Goal: Transaction & Acquisition: Purchase product/service

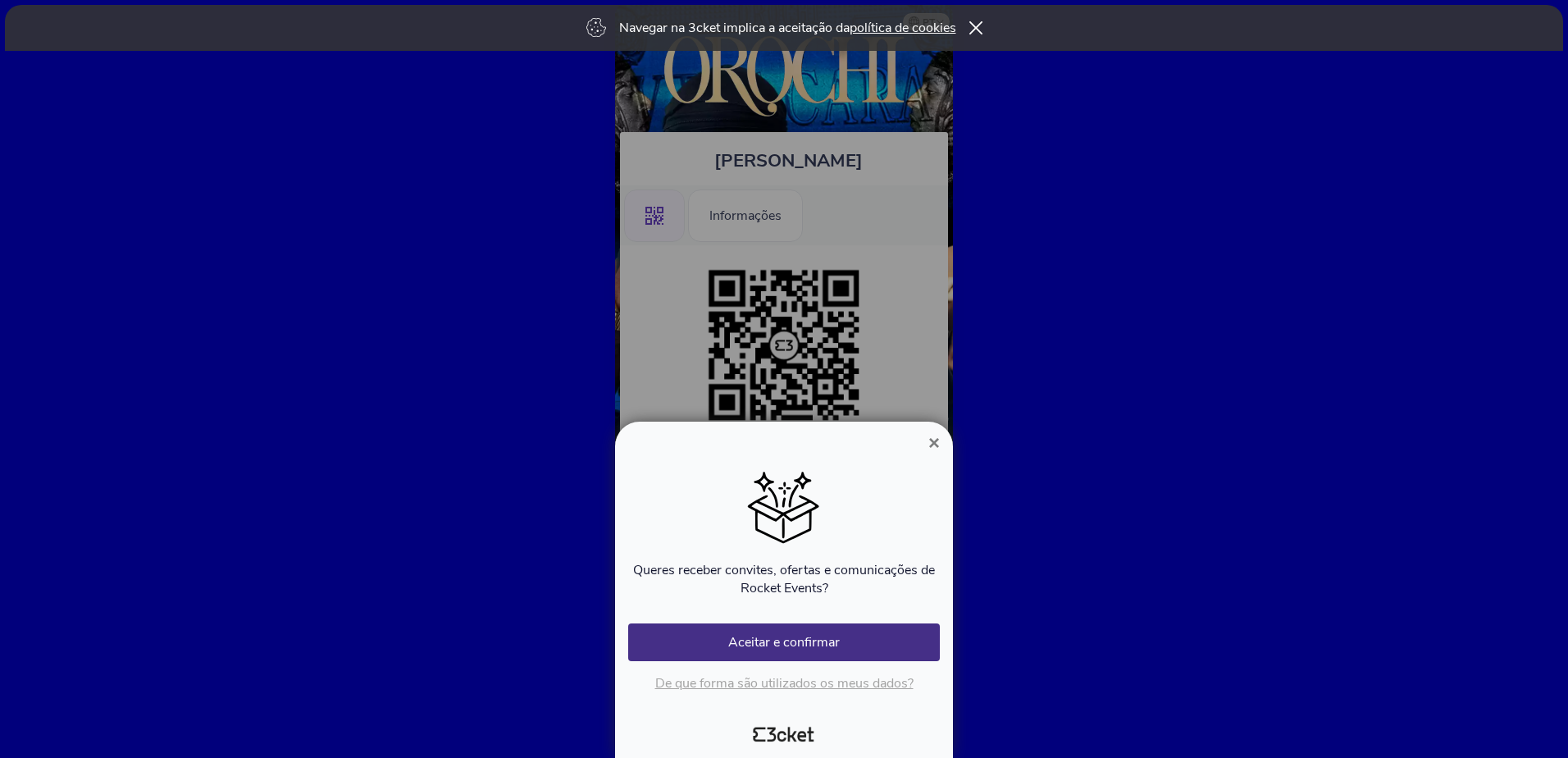
click at [943, 435] on button "×" at bounding box center [934, 443] width 38 height 19
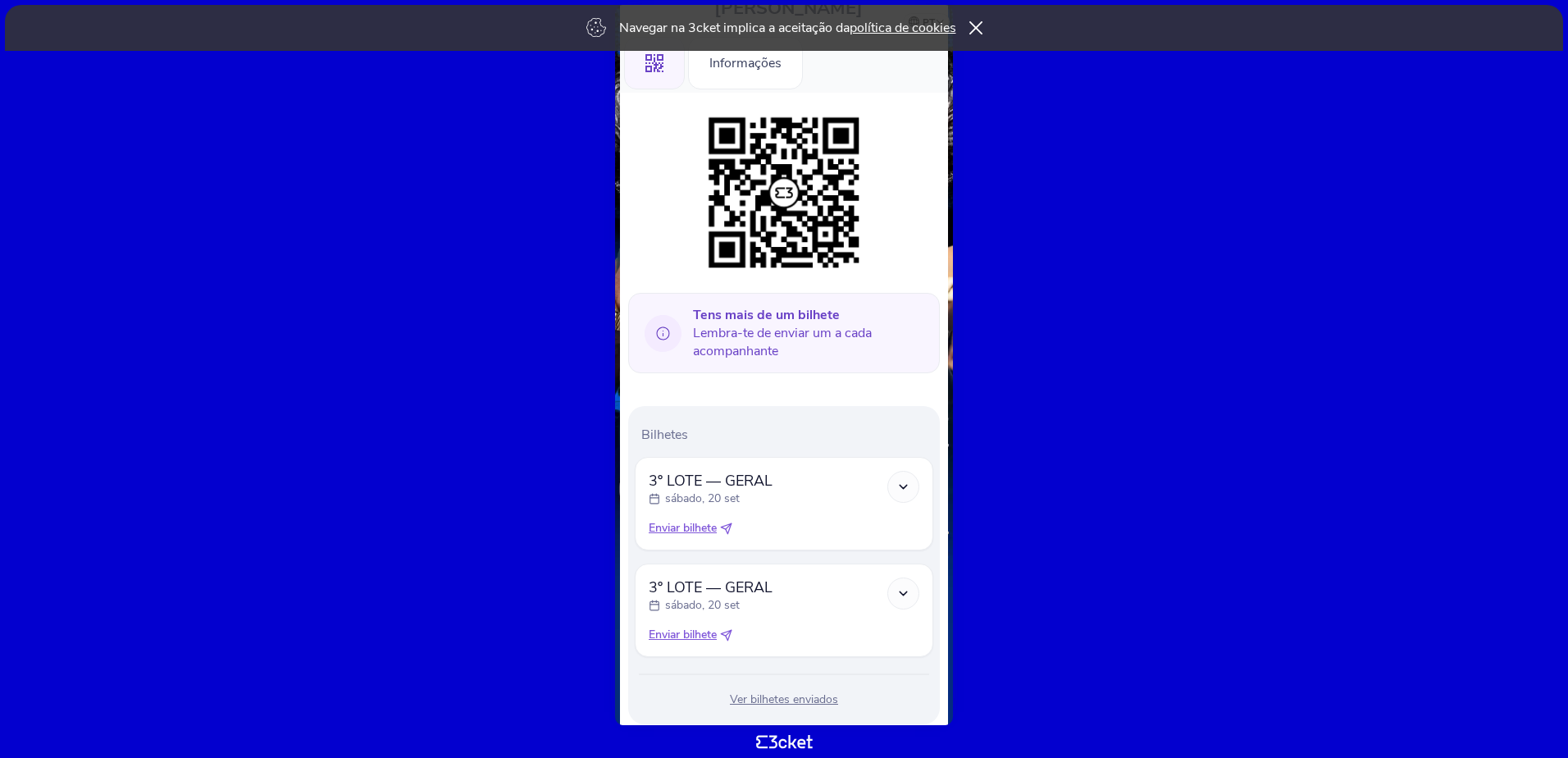
scroll to position [193, 0]
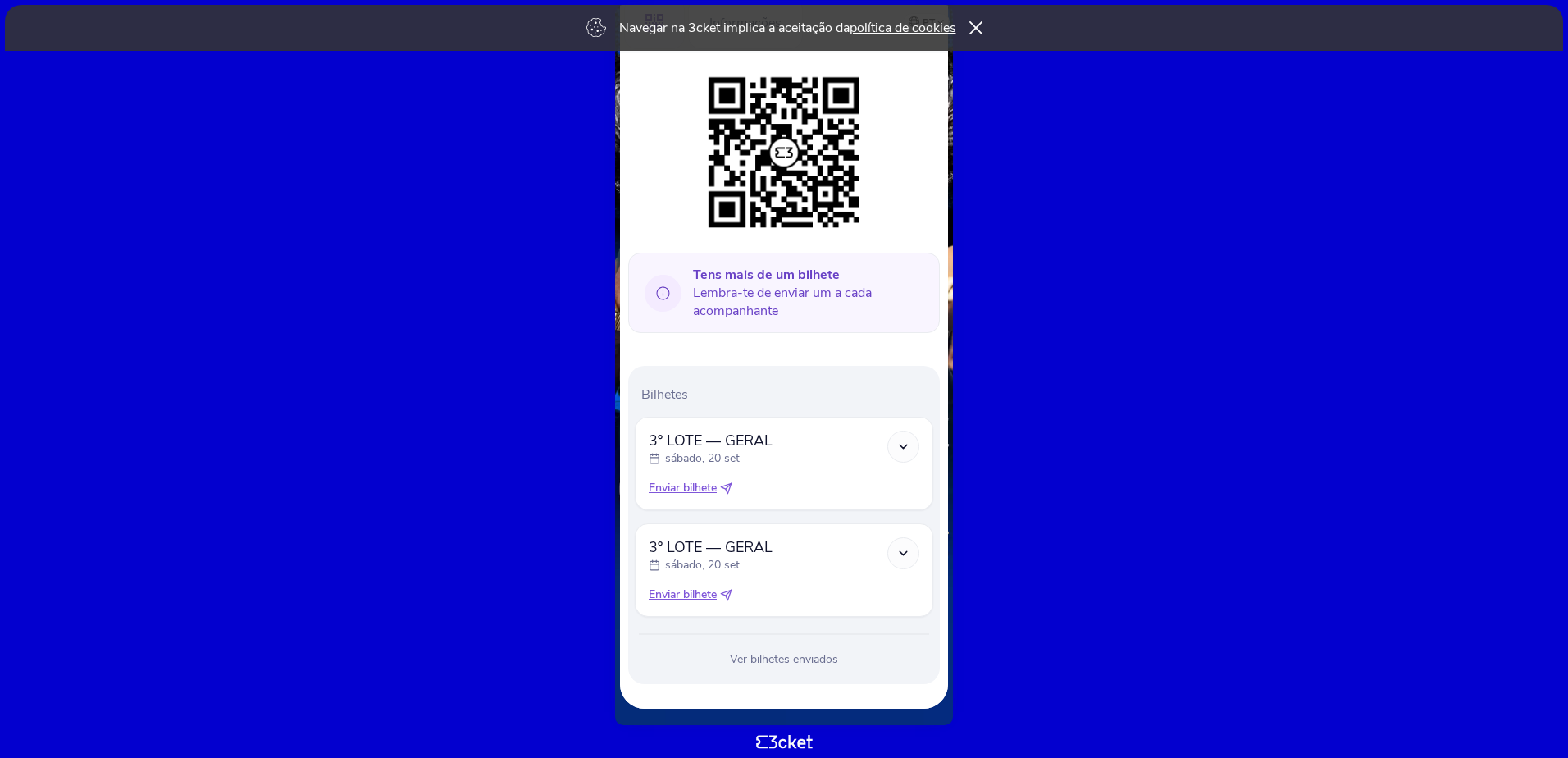
click at [894, 548] on div at bounding box center [904, 554] width 32 height 32
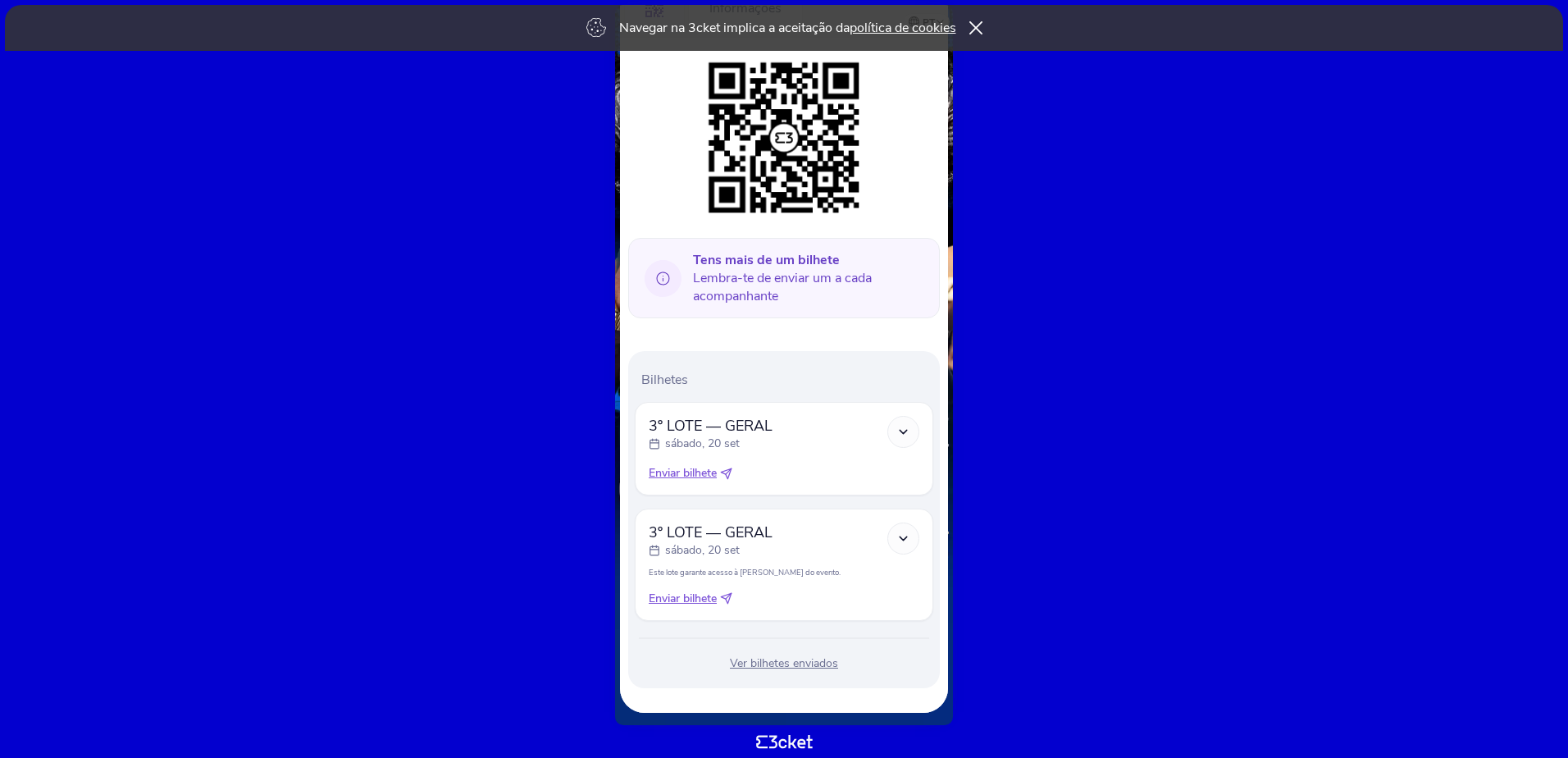
scroll to position [212, 0]
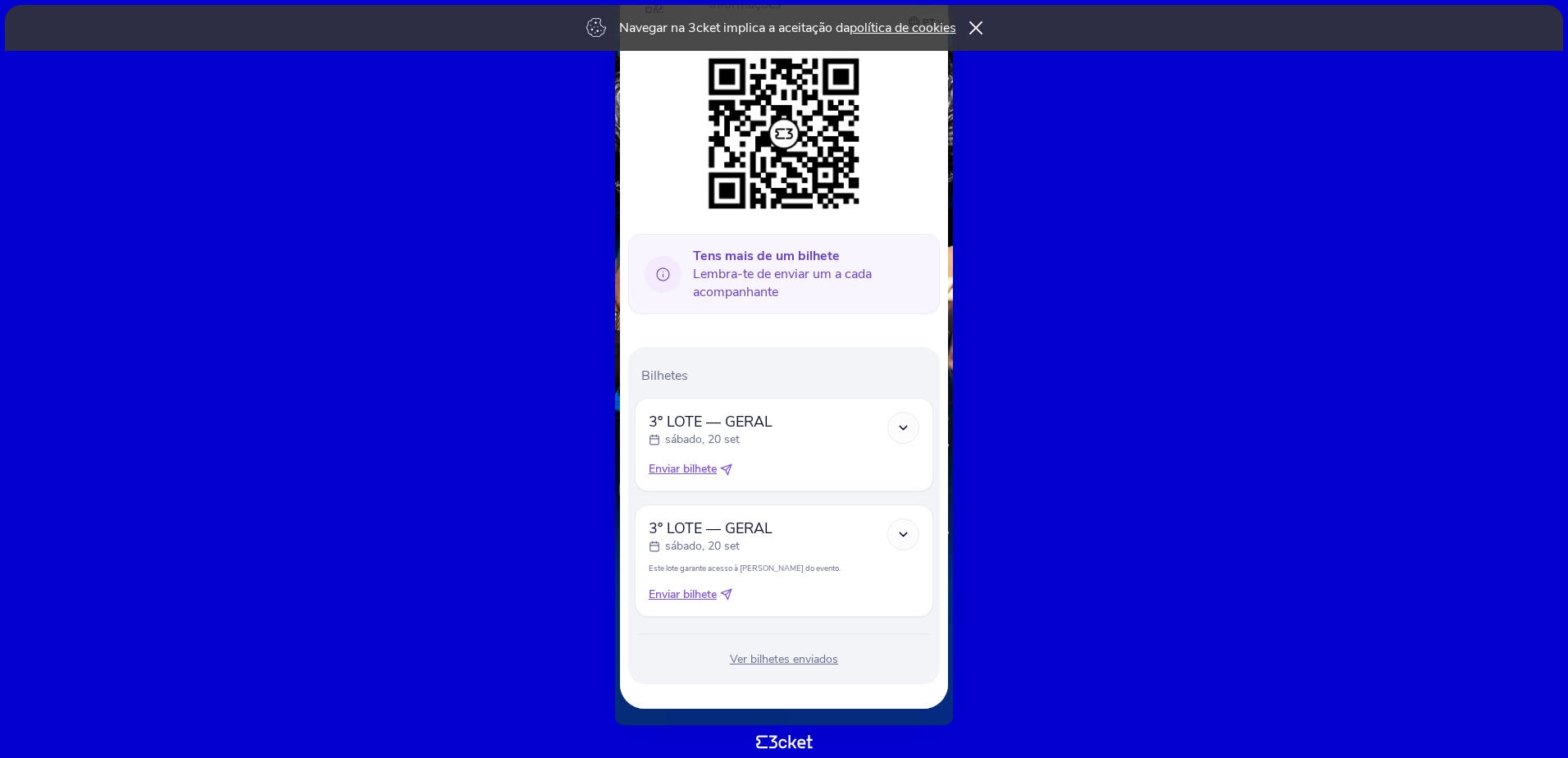
click at [690, 599] on span "Enviar bilhete" at bounding box center [682, 595] width 68 height 17
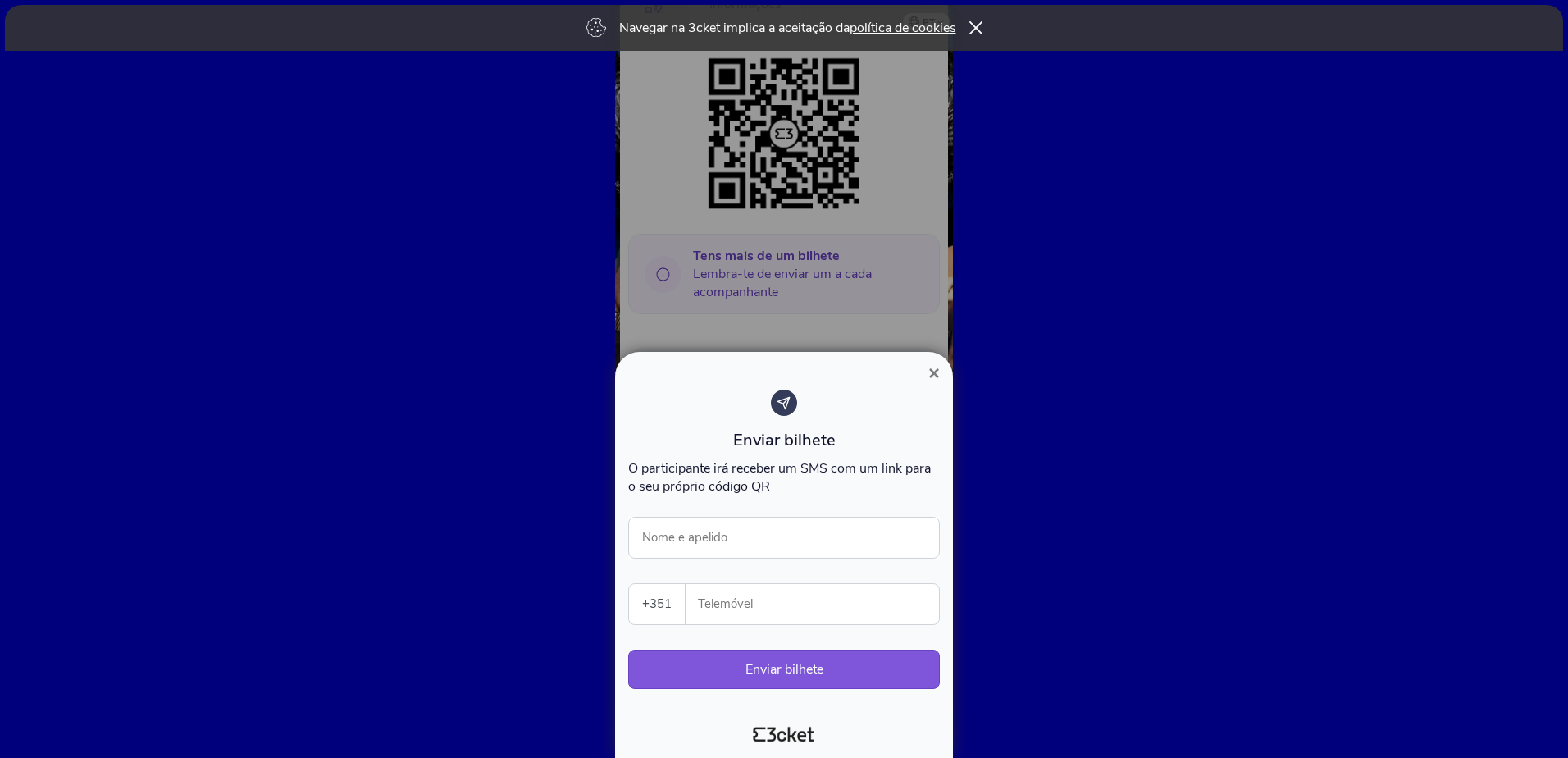
click at [938, 372] on span "×" at bounding box center [934, 372] width 11 height 22
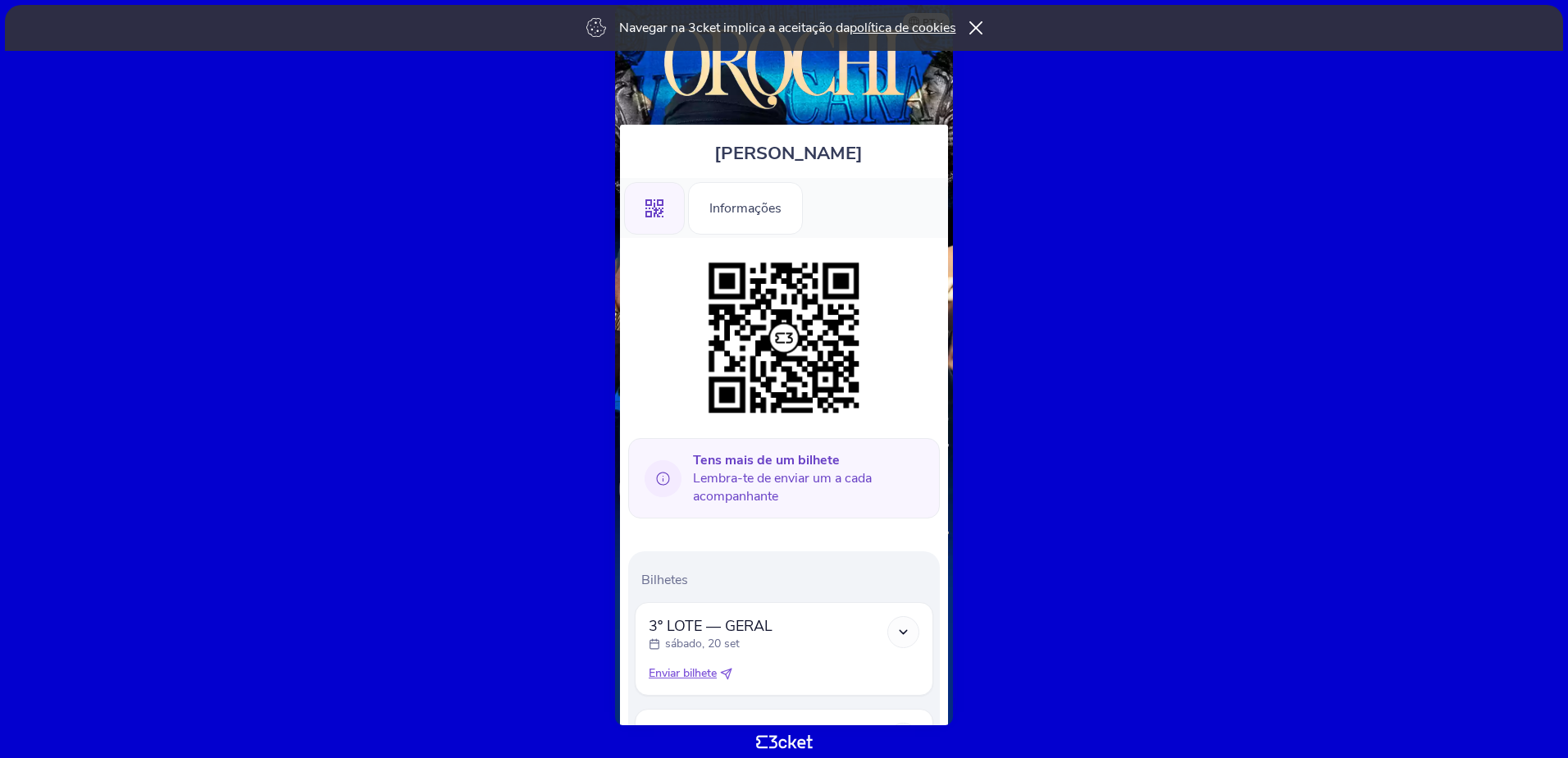
scroll to position [0, 0]
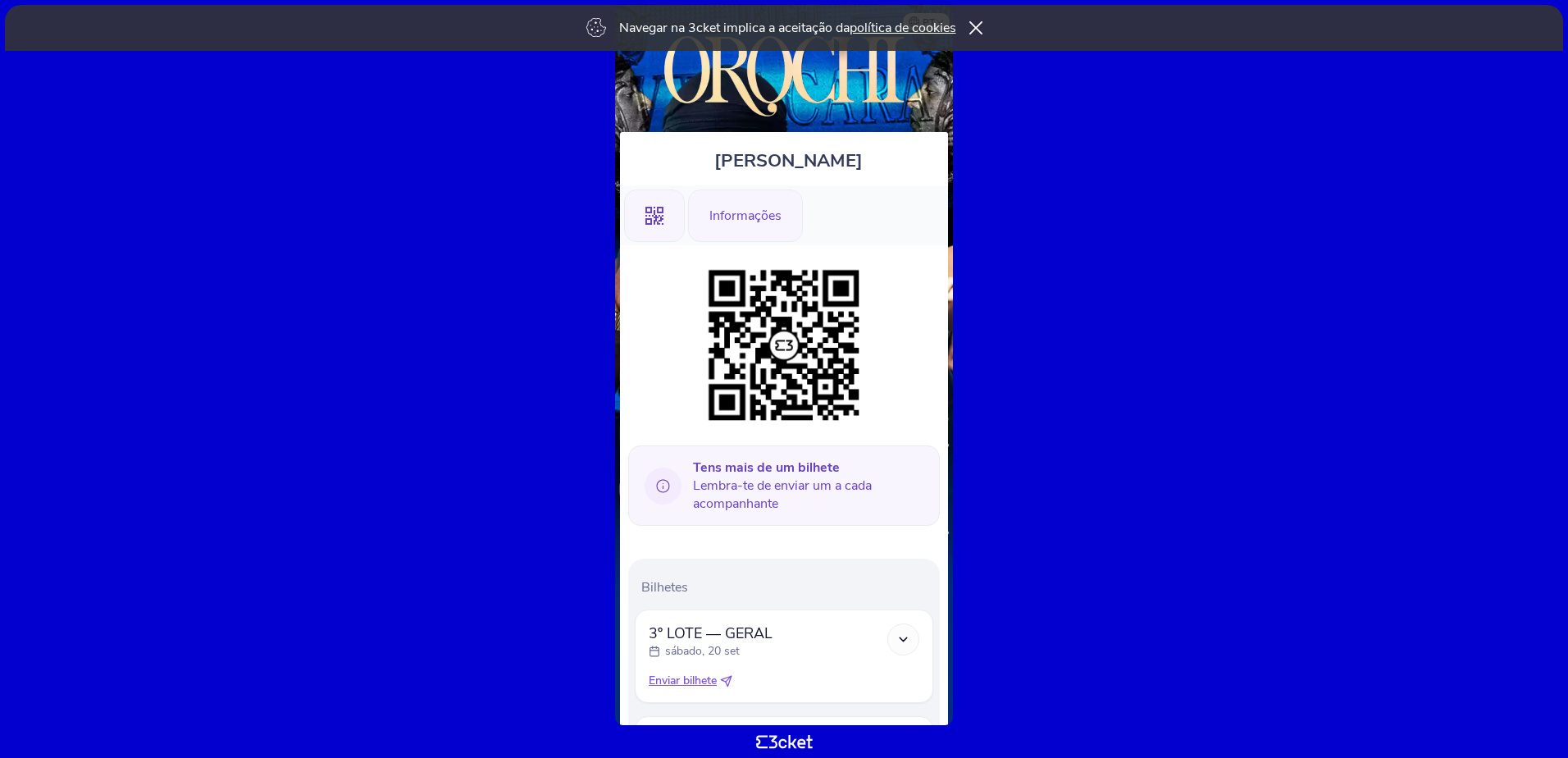
click at [773, 212] on div "Informações" at bounding box center [745, 216] width 115 height 53
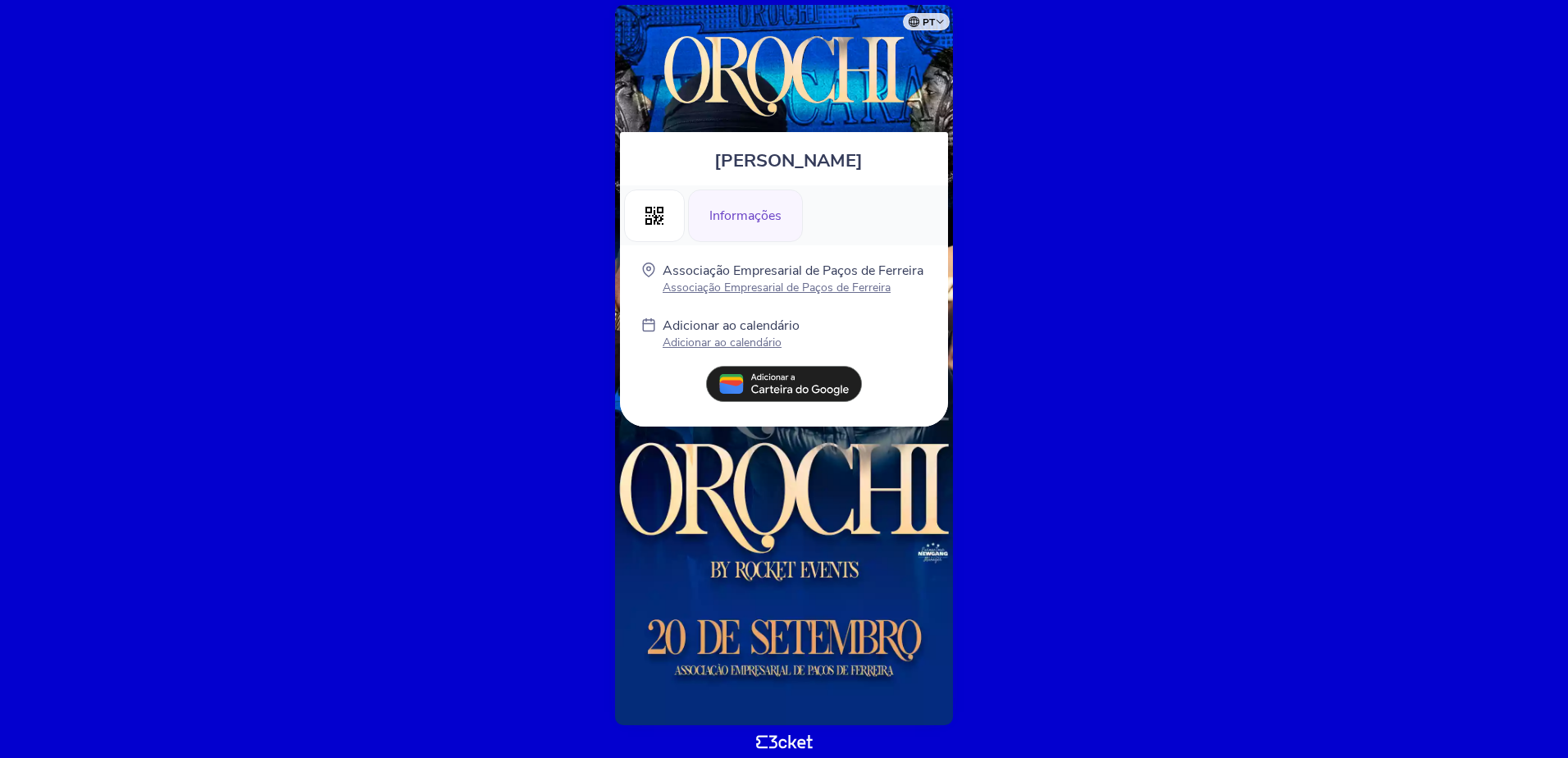
click at [1203, 131] on body "pt Português ([GEOGRAPHIC_DATA]) English Español Catalan [DEMOGRAPHIC_DATA] [PE…" at bounding box center [784, 379] width 1556 height 745
click at [656, 213] on icon at bounding box center [655, 216] width 18 height 18
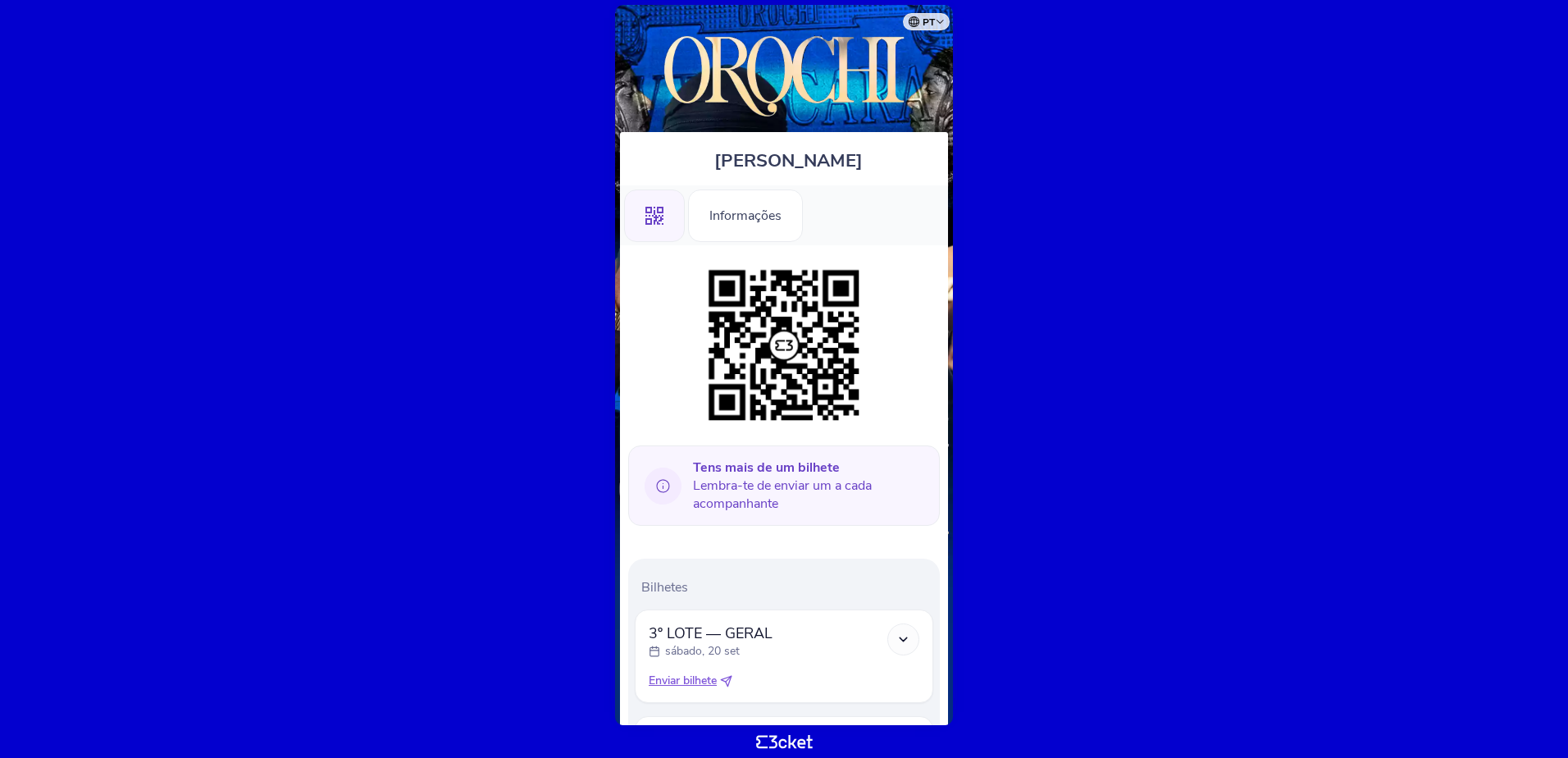
click at [833, 85] on img at bounding box center [783, 72] width 295 height 103
click at [667, 479] on icon at bounding box center [663, 486] width 37 height 37
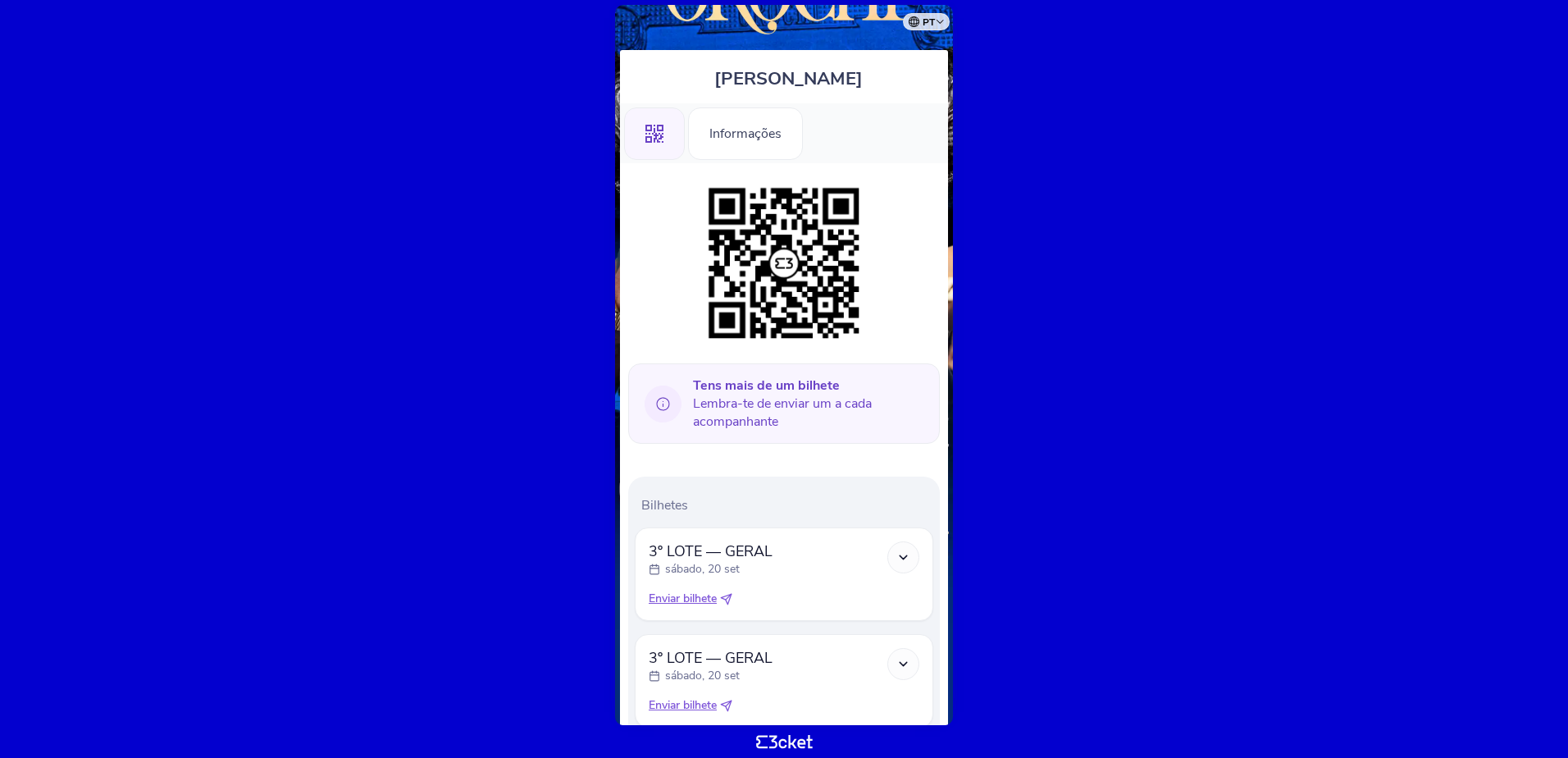
scroll to position [193, 0]
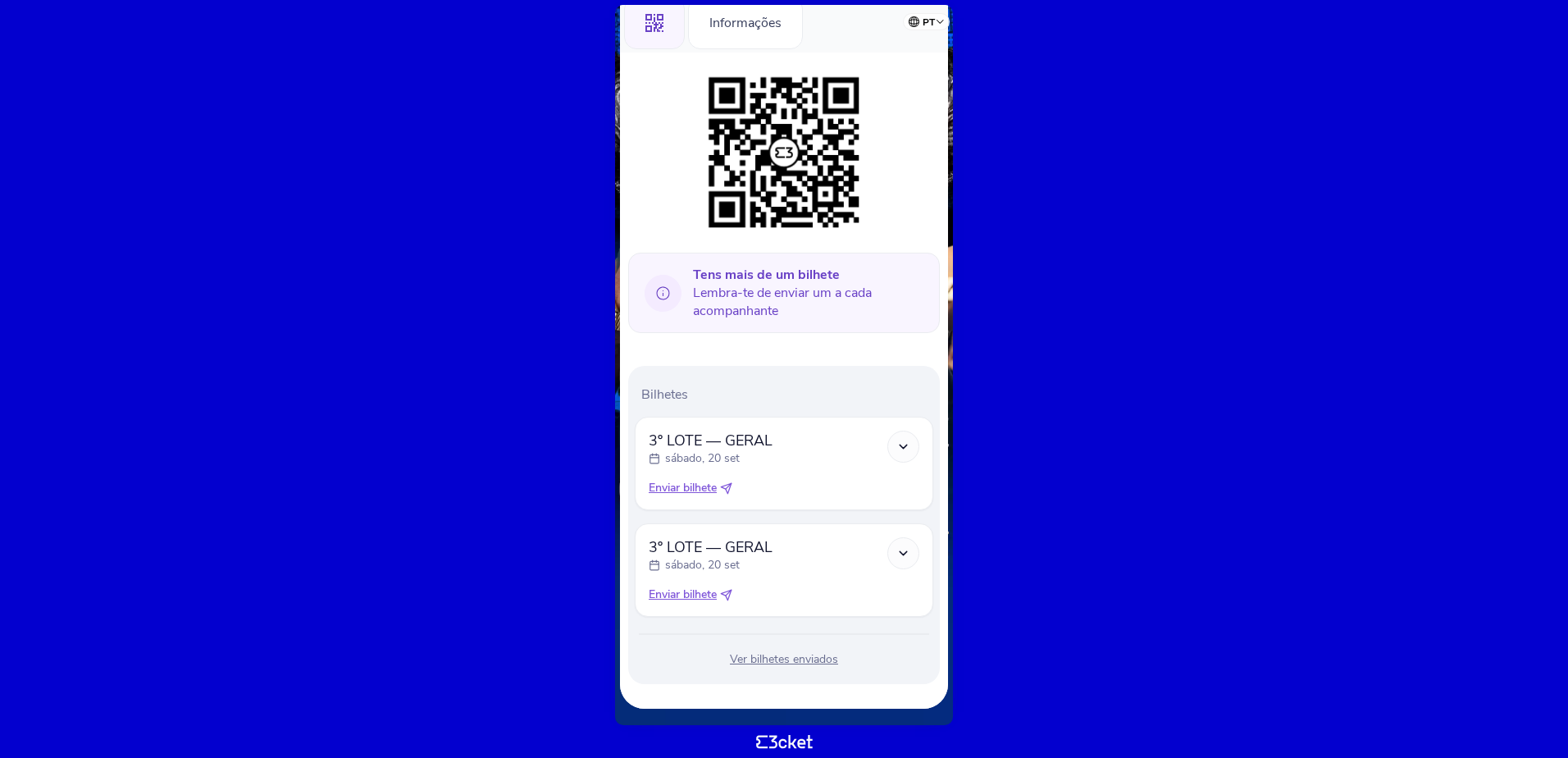
click at [725, 488] on icon at bounding box center [726, 489] width 11 height 11
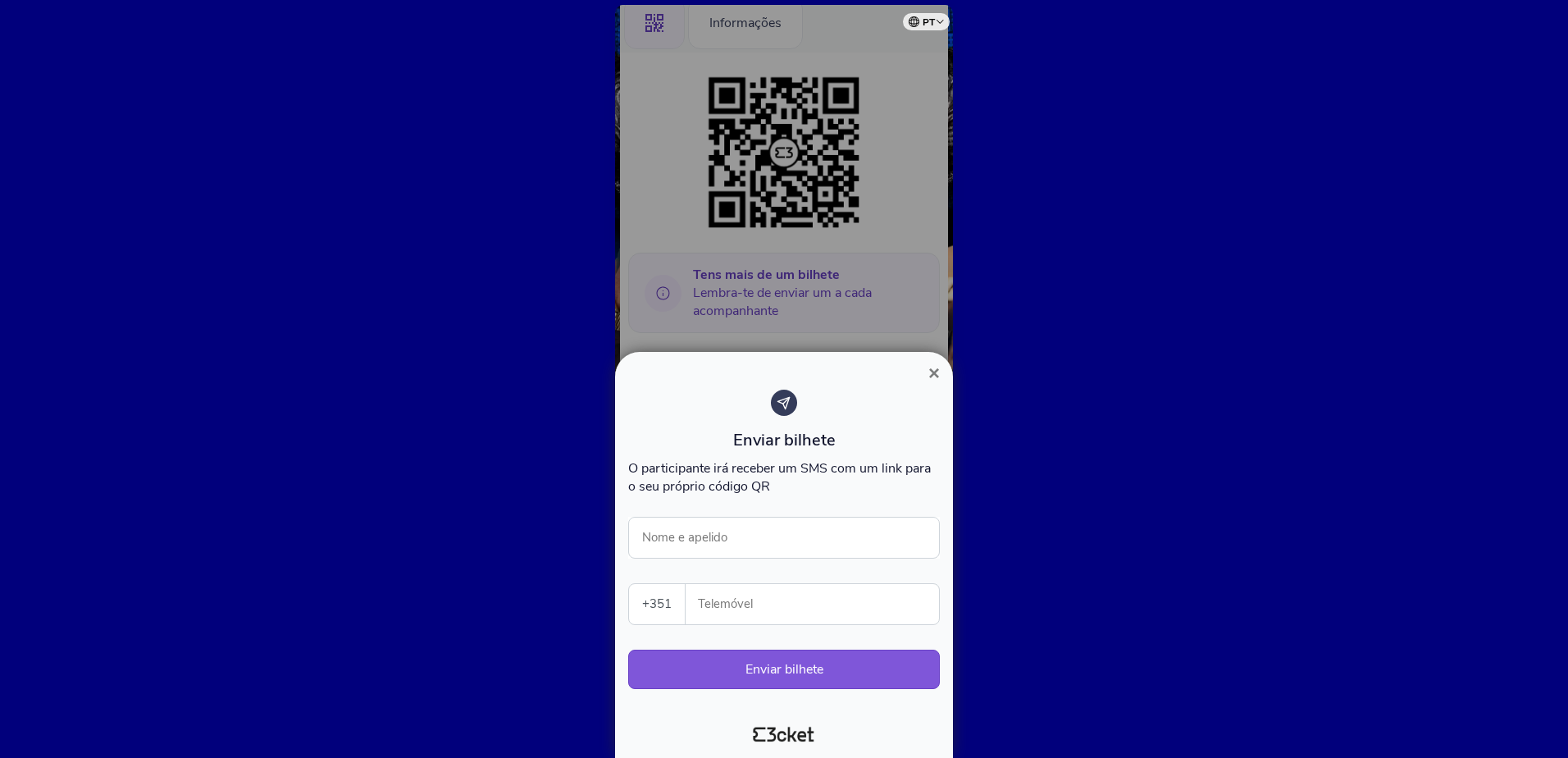
click at [927, 382] on button "×" at bounding box center [934, 373] width 38 height 19
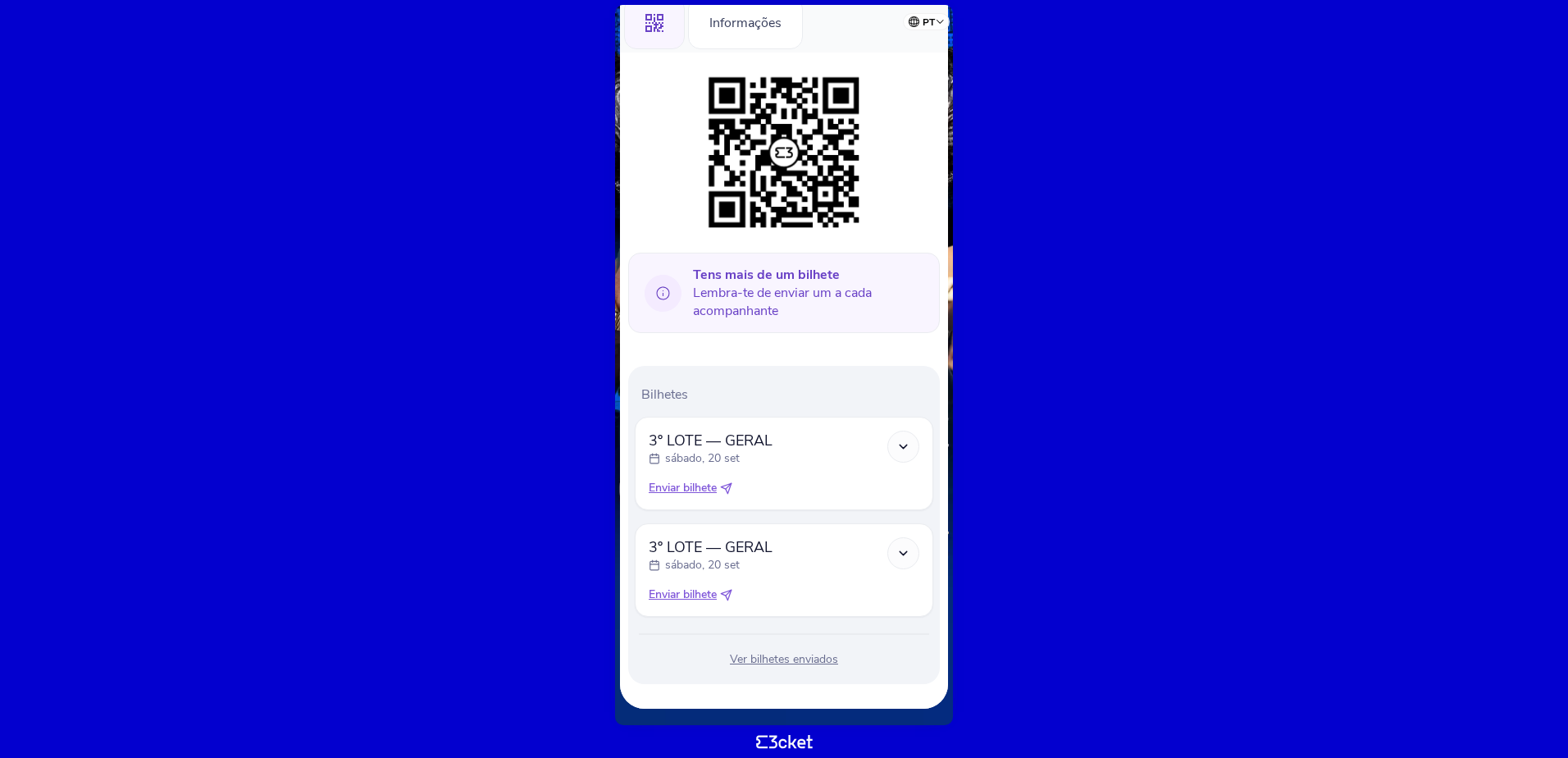
click at [893, 451] on div at bounding box center [904, 446] width 32 height 32
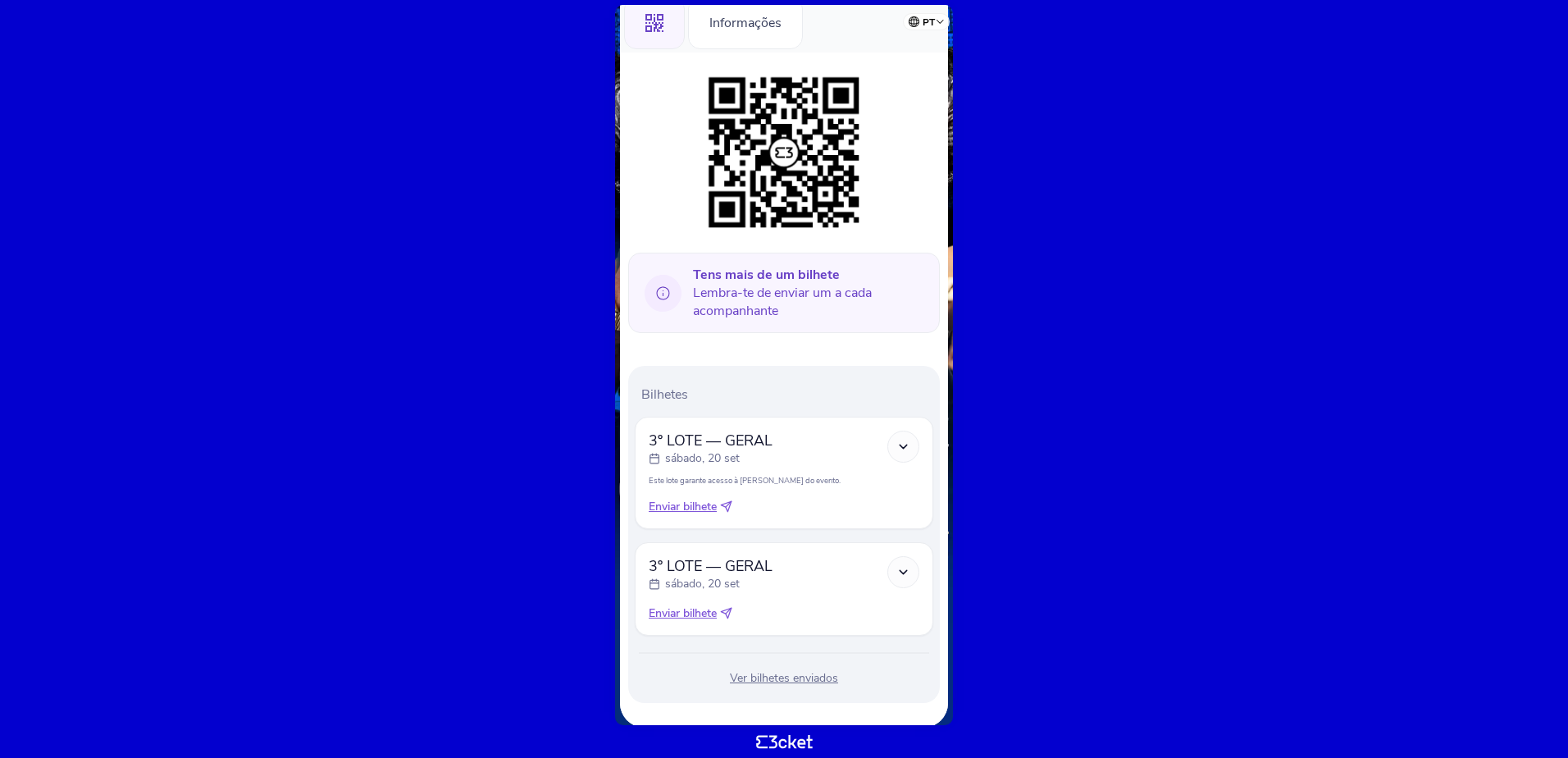
click at [899, 447] on icon at bounding box center [904, 447] width 14 height 14
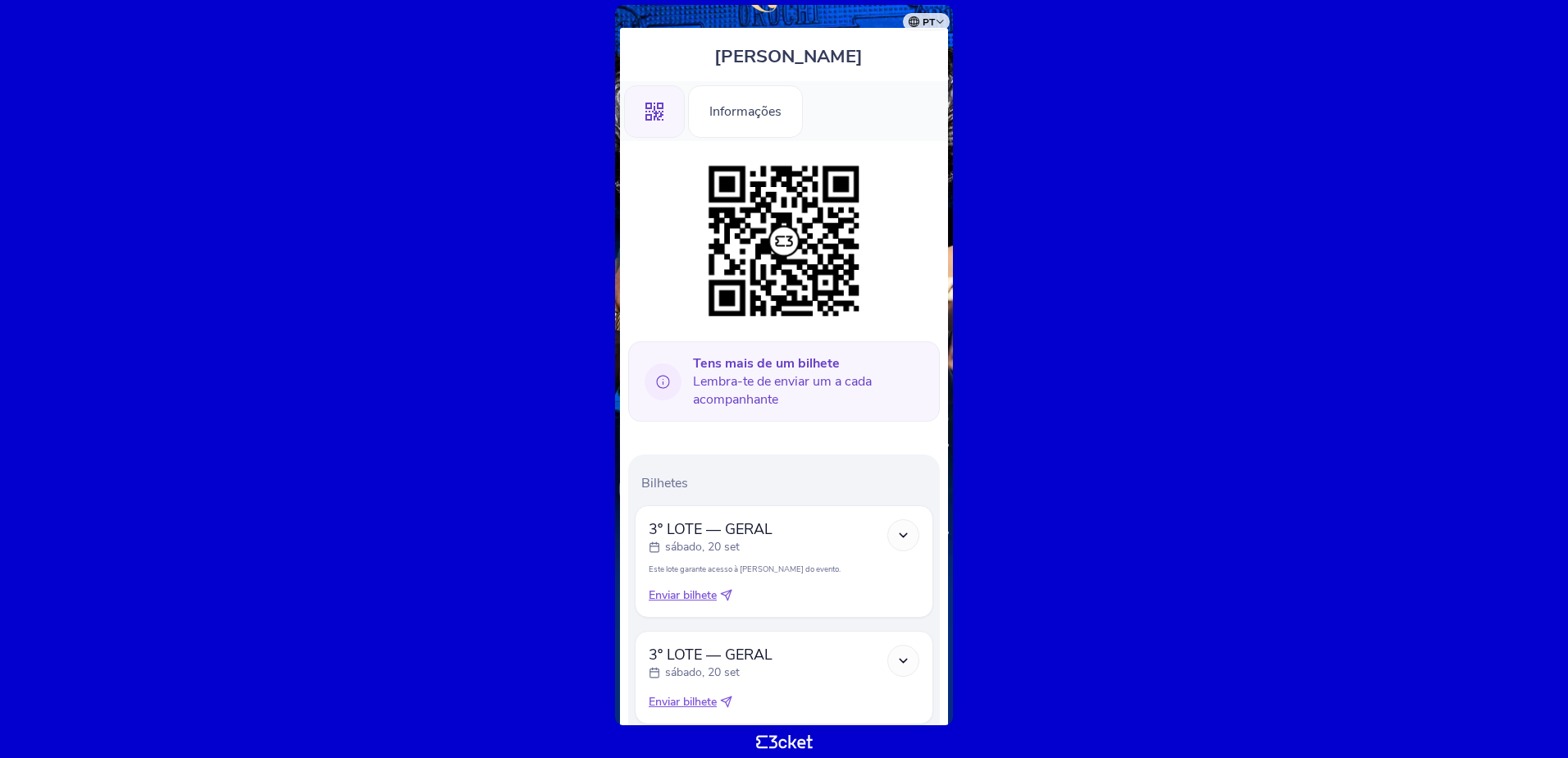
scroll to position [0, 0]
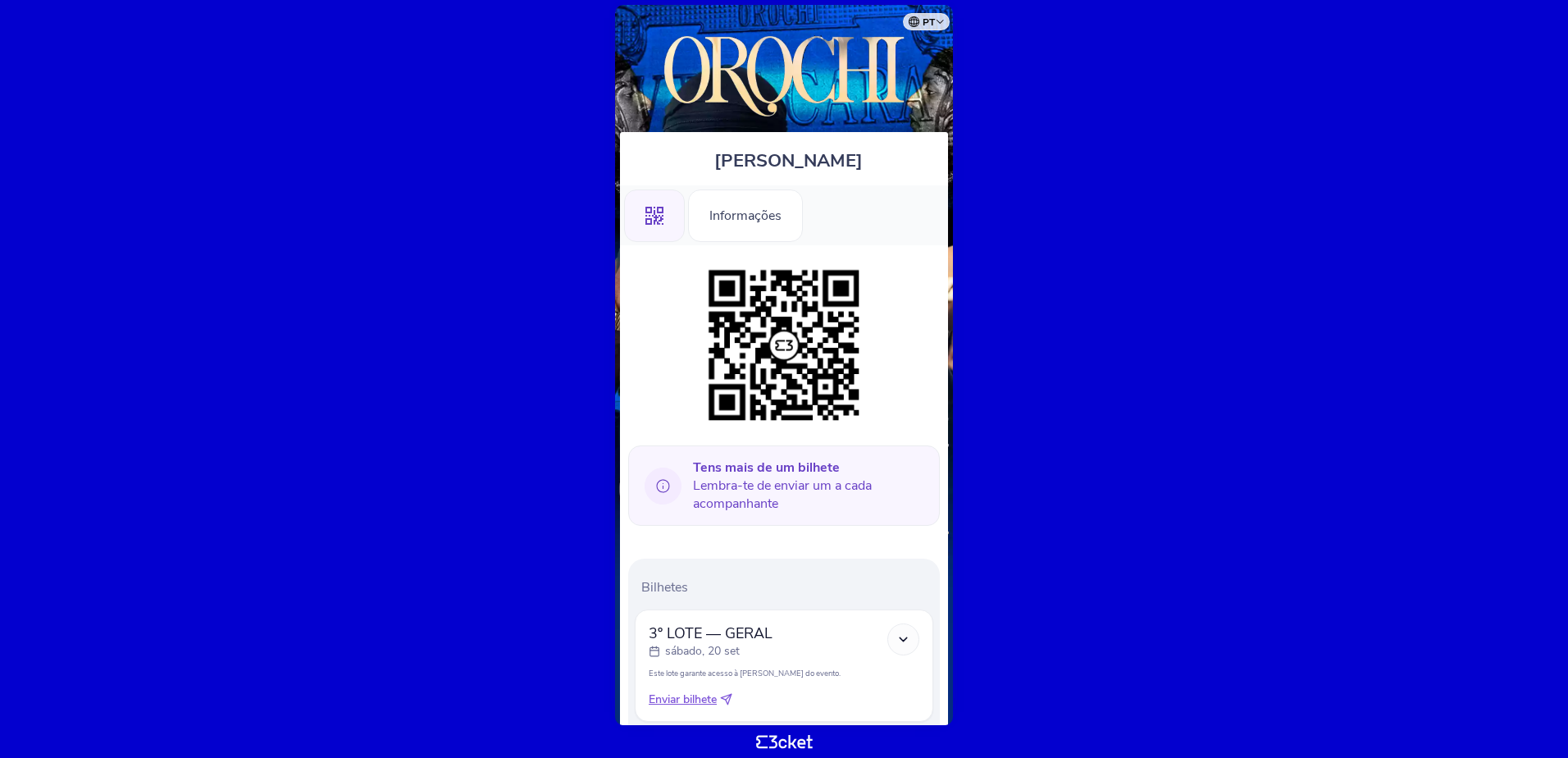
click at [661, 490] on icon at bounding box center [663, 486] width 37 height 37
click at [856, 73] on img at bounding box center [783, 72] width 295 height 103
